Goal: Navigation & Orientation: Find specific page/section

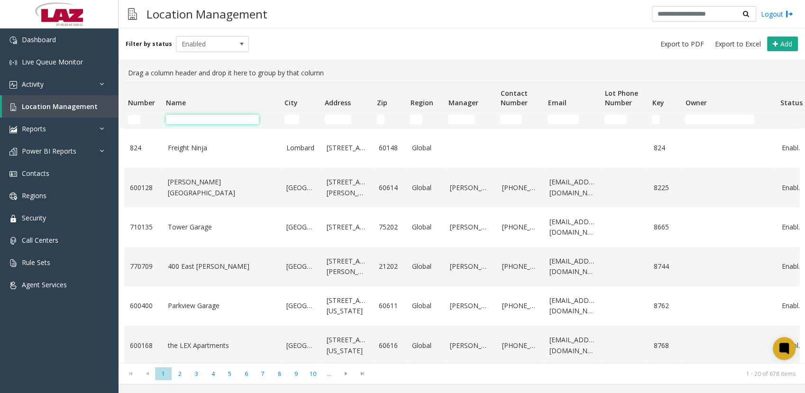
click at [185, 122] on input "Name Filter" at bounding box center [212, 119] width 93 height 9
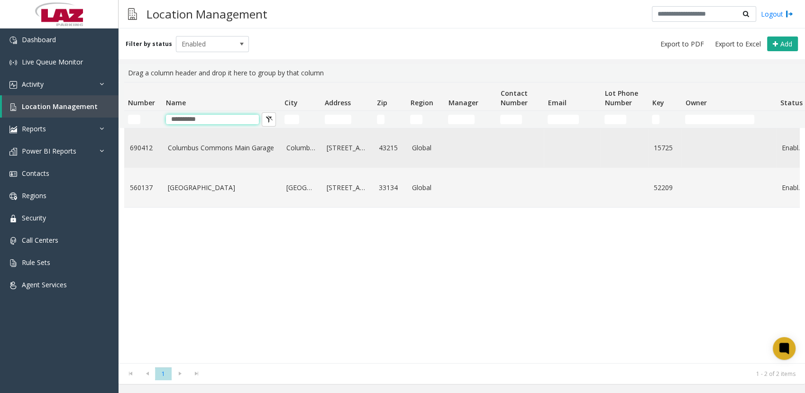
type input "**********"
click at [162, 153] on td "Columbus Commons Main Garage" at bounding box center [221, 148] width 119 height 39
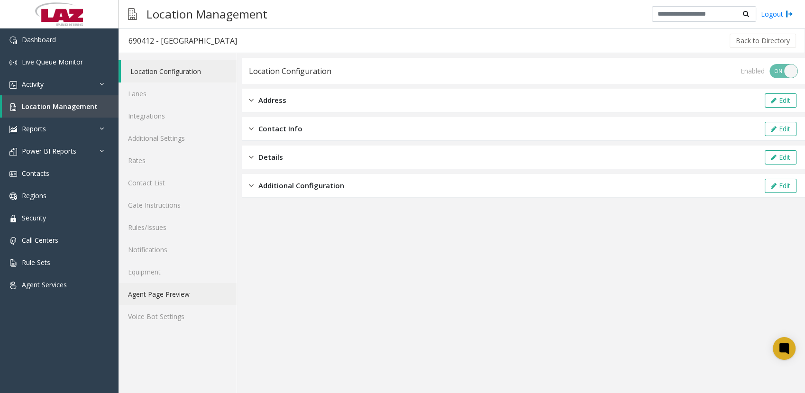
click at [157, 294] on link "Agent Page Preview" at bounding box center [178, 294] width 118 height 22
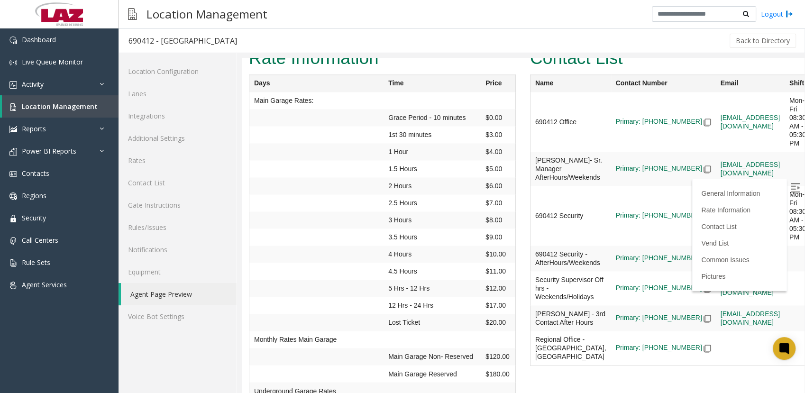
scroll to position [1513, 0]
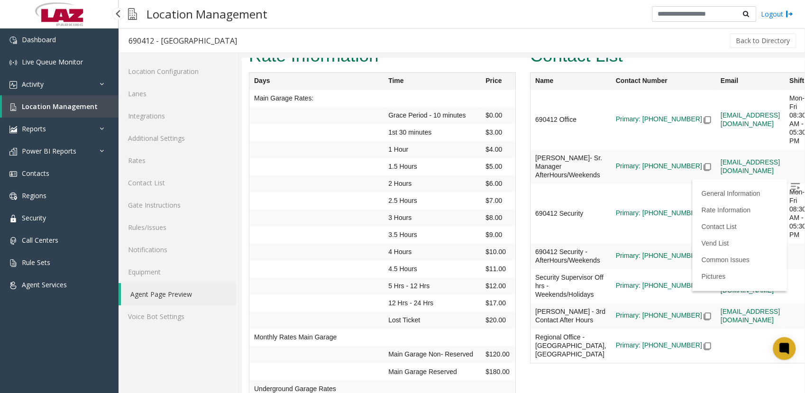
click at [57, 102] on span "Location Management" at bounding box center [60, 106] width 76 height 9
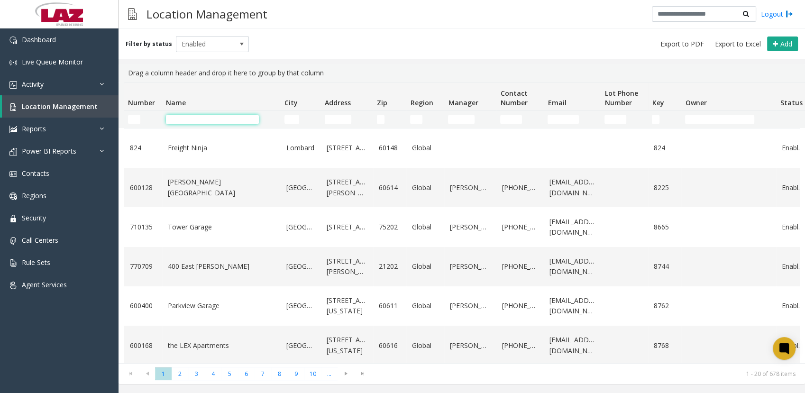
click at [185, 117] on input "Name Filter" at bounding box center [212, 119] width 93 height 9
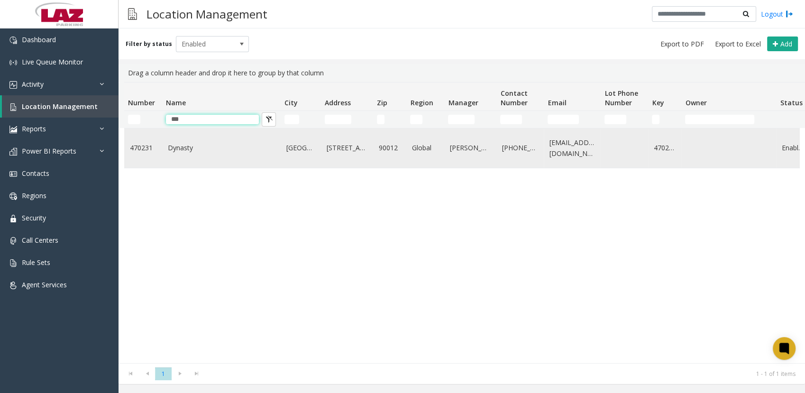
type input "***"
click at [202, 142] on td "Dynasty" at bounding box center [221, 148] width 119 height 39
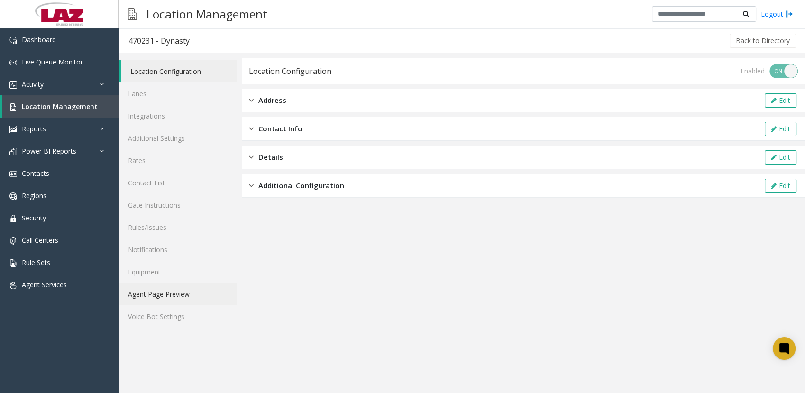
click at [163, 293] on link "Agent Page Preview" at bounding box center [178, 294] width 118 height 22
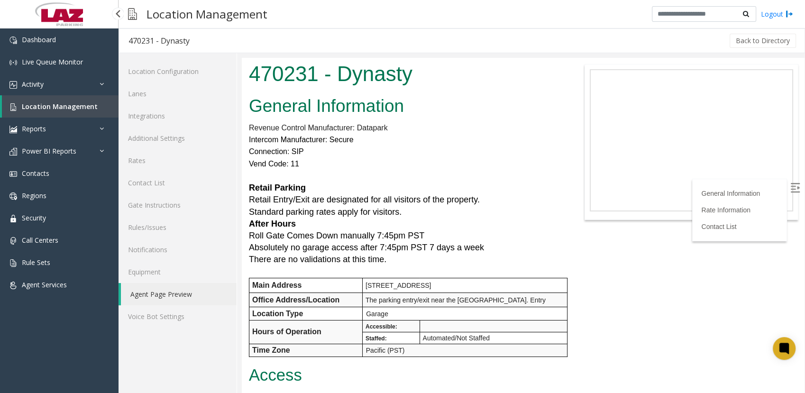
click at [38, 105] on span "Location Management" at bounding box center [60, 106] width 76 height 9
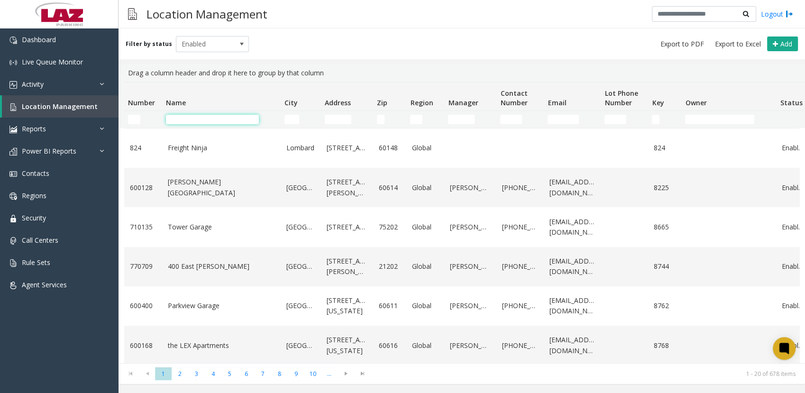
click at [181, 116] on input "Name Filter" at bounding box center [212, 119] width 93 height 9
type input "*"
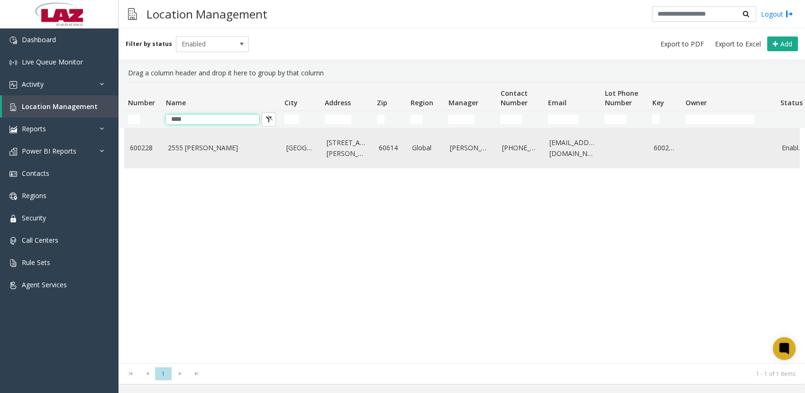
type input "****"
click at [186, 141] on td "2555 [PERSON_NAME]" at bounding box center [221, 148] width 119 height 39
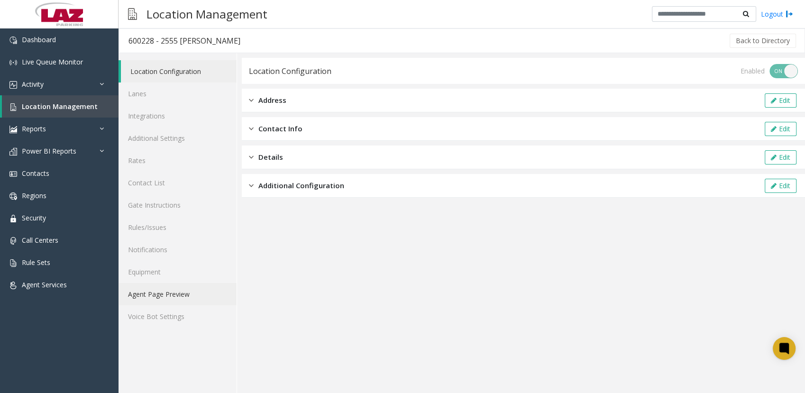
click at [164, 293] on link "Agent Page Preview" at bounding box center [178, 294] width 118 height 22
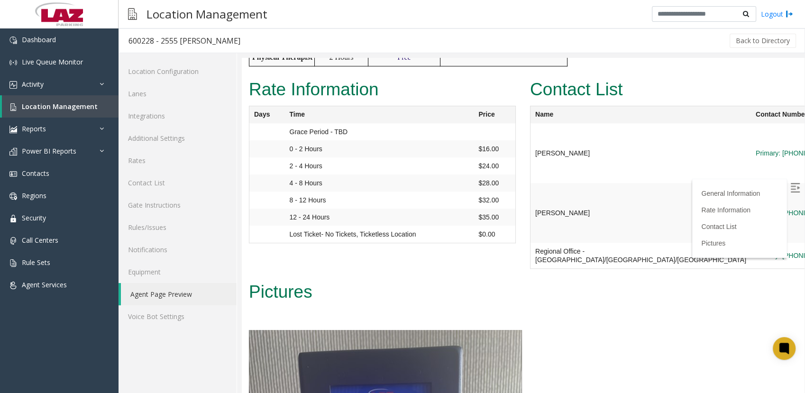
scroll to position [765, 0]
click at [55, 101] on link "Location Management" at bounding box center [60, 106] width 117 height 22
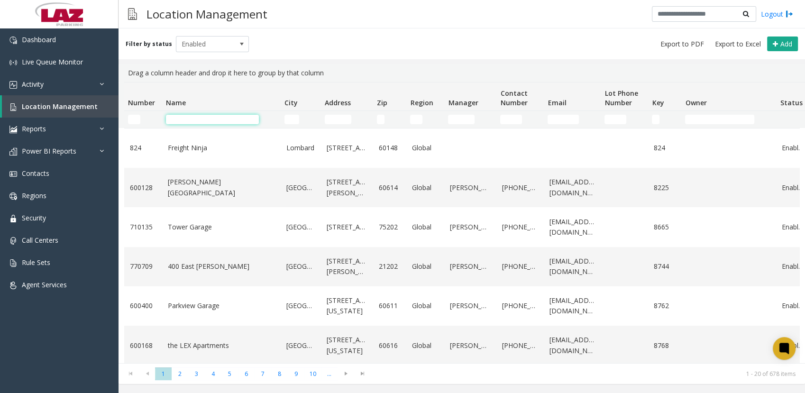
click at [208, 116] on input "Name Filter" at bounding box center [212, 119] width 93 height 9
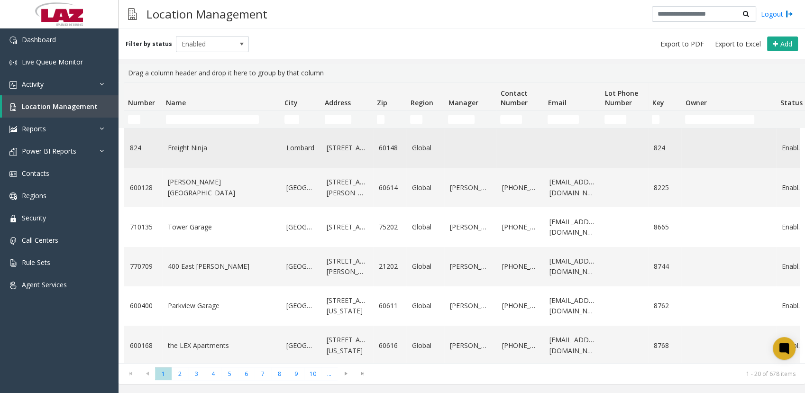
click at [168, 142] on td "Freight Ninja" at bounding box center [221, 148] width 119 height 39
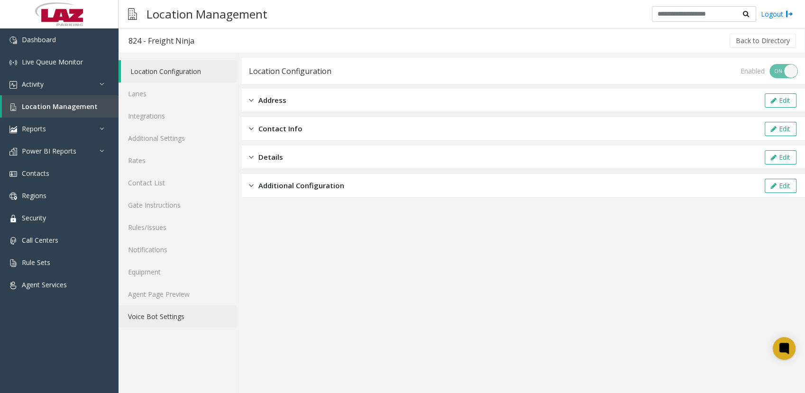
click at [161, 305] on link "Voice Bot Settings" at bounding box center [178, 316] width 118 height 22
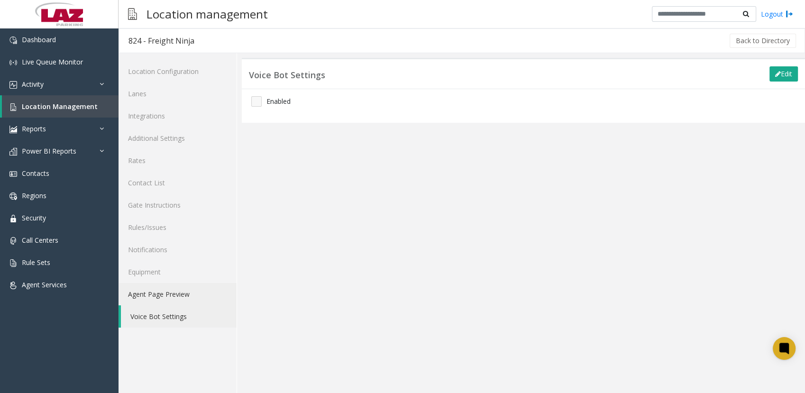
click at [170, 287] on link "Agent Page Preview" at bounding box center [178, 294] width 118 height 22
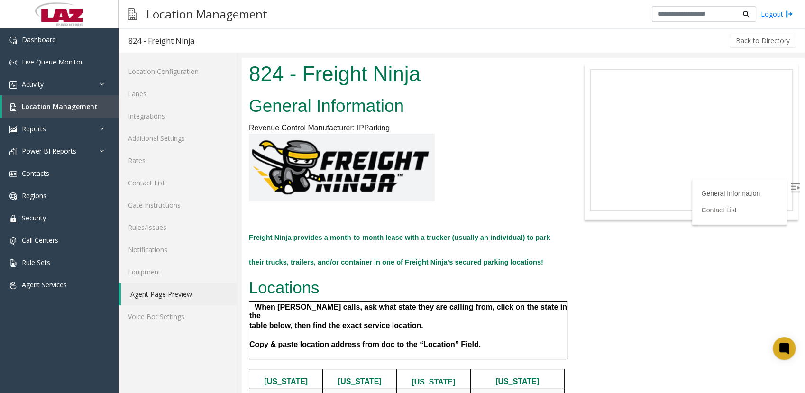
click at [536, 290] on p "Locations" at bounding box center [406, 288] width 314 height 26
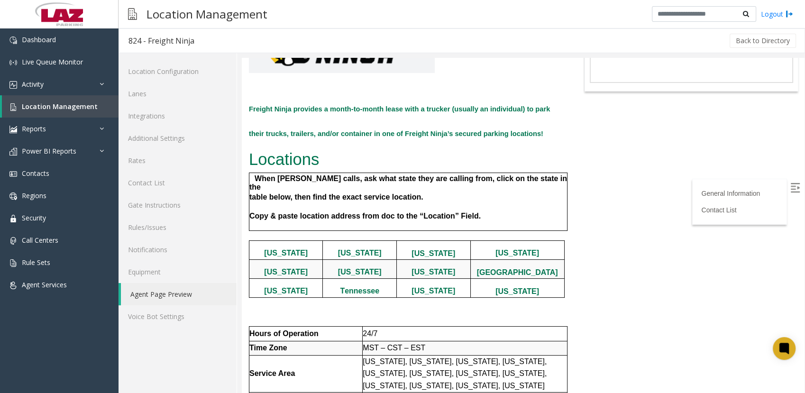
scroll to position [129, 0]
click at [592, 261] on body "824 - Freight Ninja General Information Revenue Control Manufacturer: IPParking…" at bounding box center [523, 95] width 563 height 335
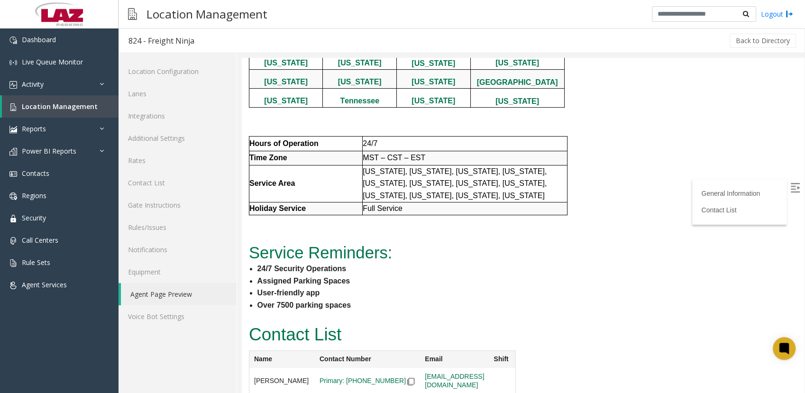
scroll to position [342, 0]
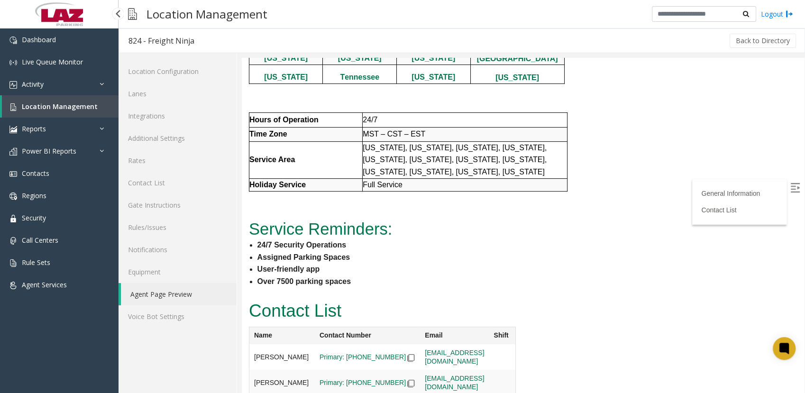
click at [48, 106] on span "Location Management" at bounding box center [60, 106] width 76 height 9
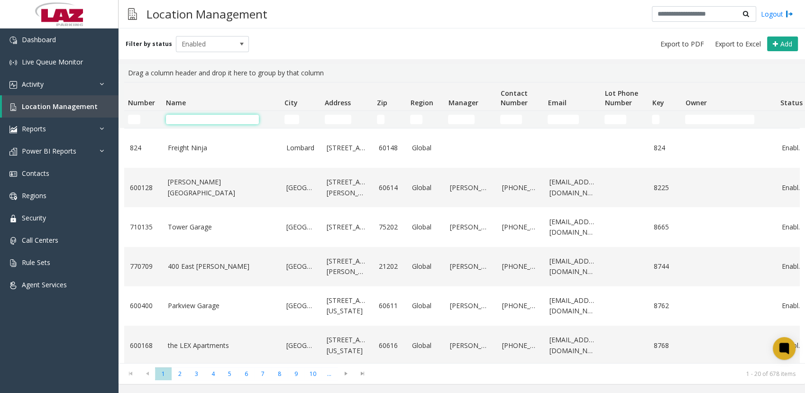
click at [234, 120] on input "Name Filter" at bounding box center [212, 119] width 93 height 9
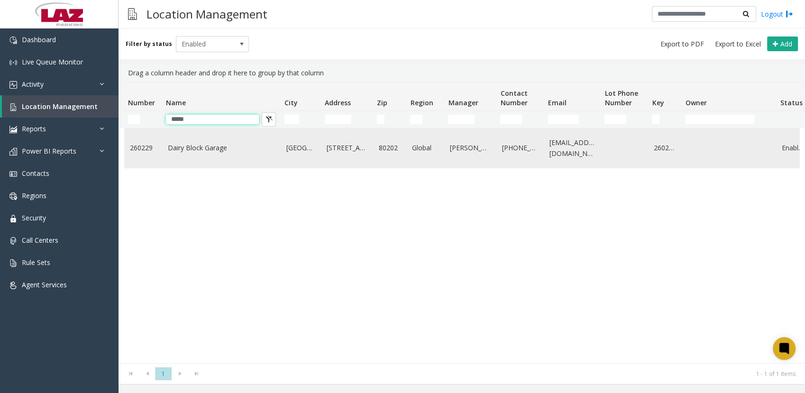
type input "*****"
click at [201, 147] on link "Dairy Block Garage" at bounding box center [221, 148] width 107 height 10
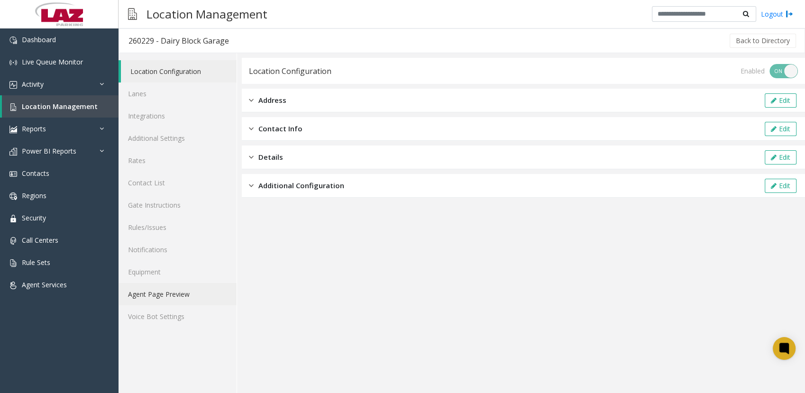
click at [192, 294] on link "Agent Page Preview" at bounding box center [178, 294] width 118 height 22
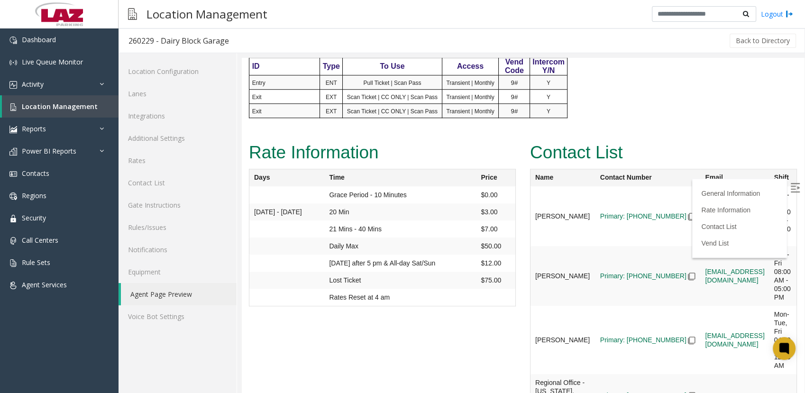
scroll to position [862, 0]
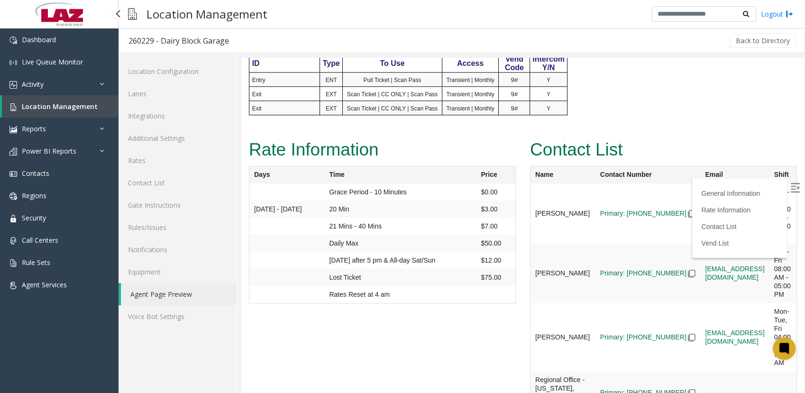
click at [42, 103] on span "Location Management" at bounding box center [60, 106] width 76 height 9
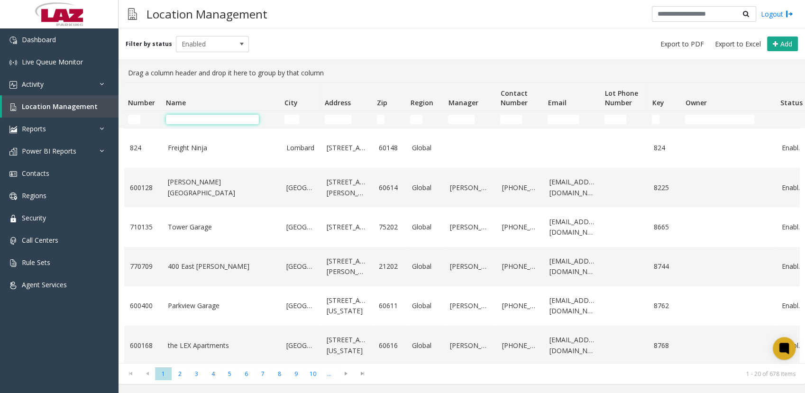
click at [230, 121] on input "Name Filter" at bounding box center [212, 119] width 93 height 9
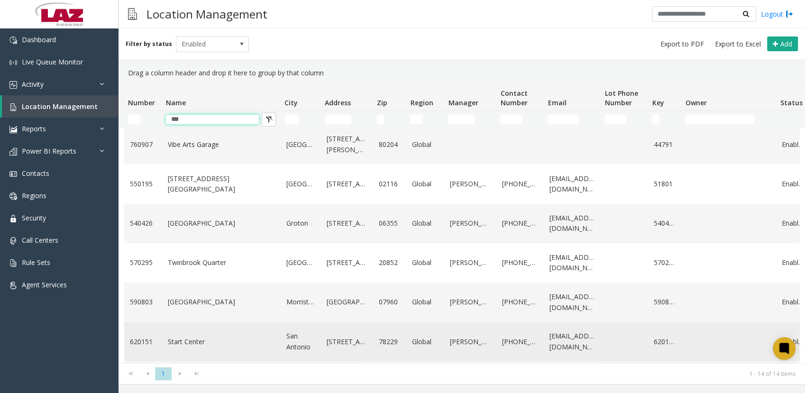
scroll to position [200, 0]
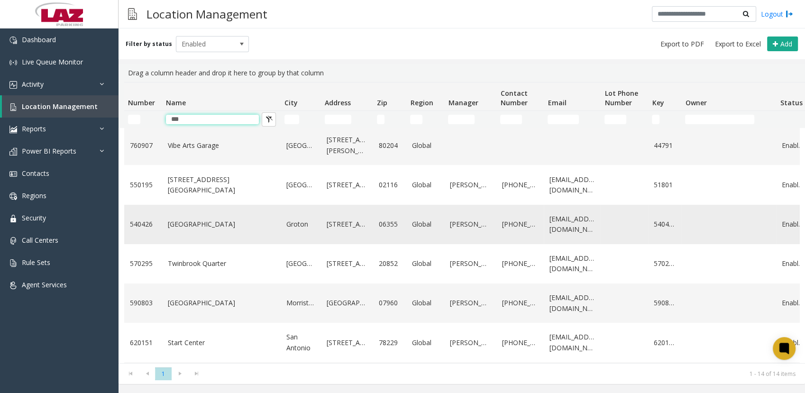
type input "***"
click at [190, 230] on link "[GEOGRAPHIC_DATA]" at bounding box center [221, 224] width 107 height 10
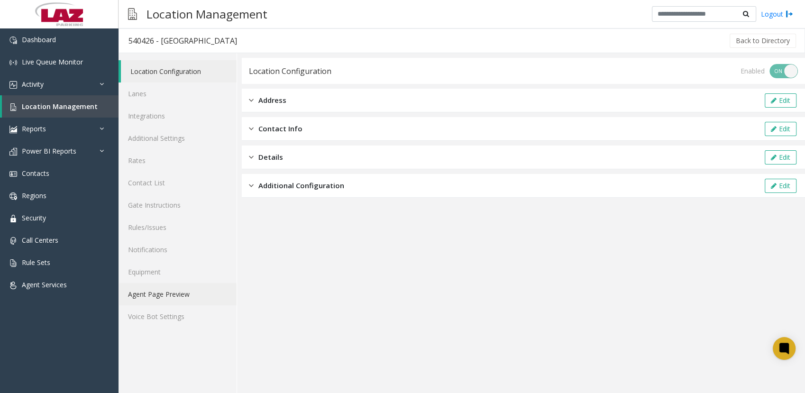
click at [170, 293] on link "Agent Page Preview" at bounding box center [178, 294] width 118 height 22
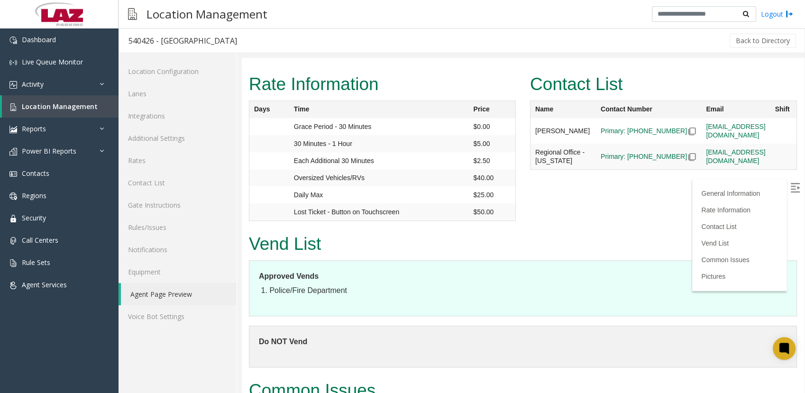
scroll to position [820, 0]
